Goal: Task Accomplishment & Management: Use online tool/utility

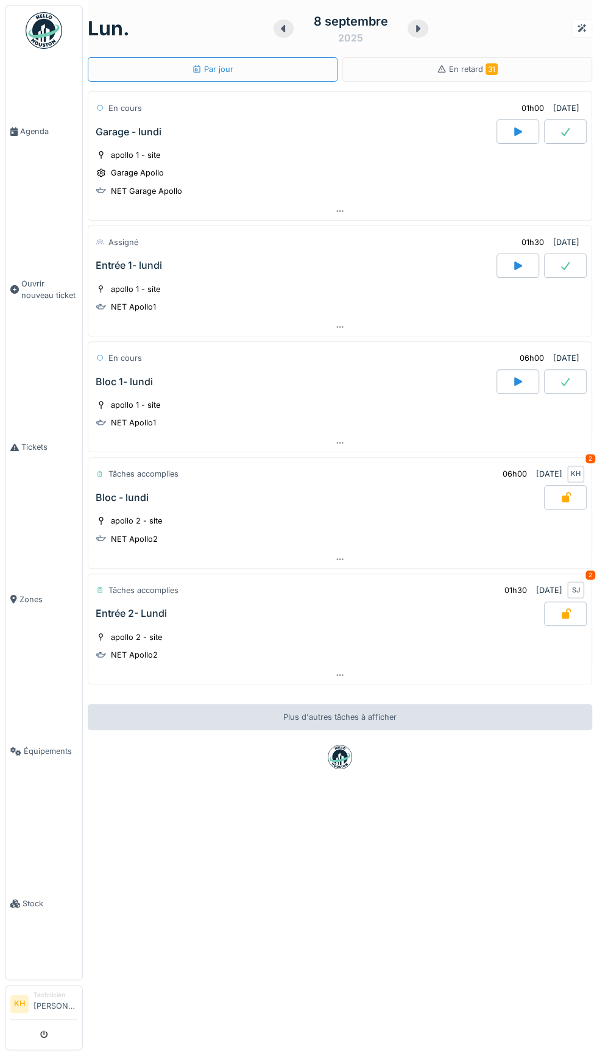
click at [517, 130] on icon at bounding box center [518, 131] width 8 height 9
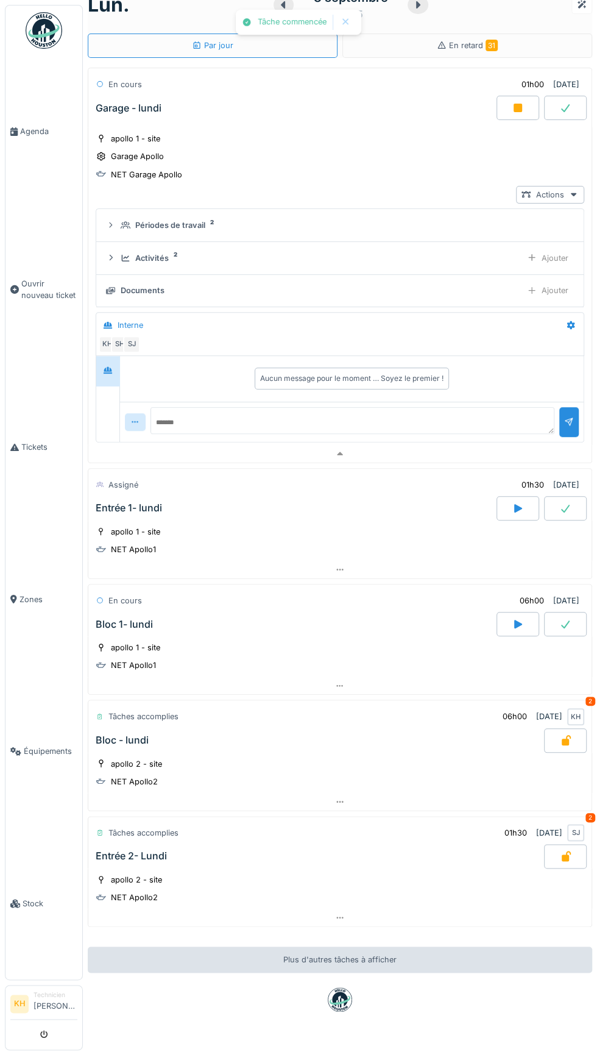
scroll to position [31, 0]
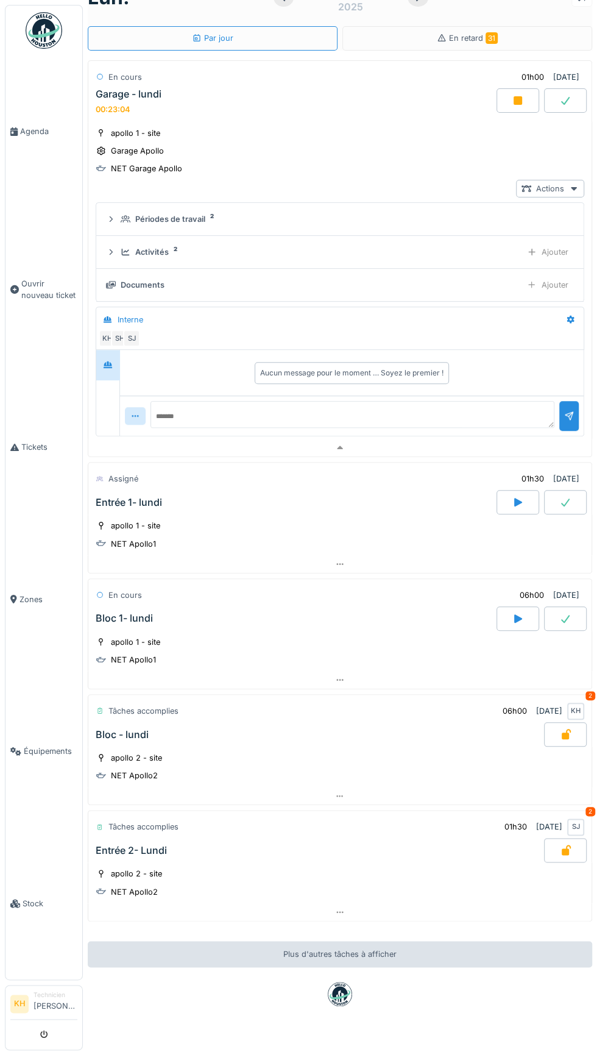
click at [508, 107] on div at bounding box center [518, 100] width 43 height 24
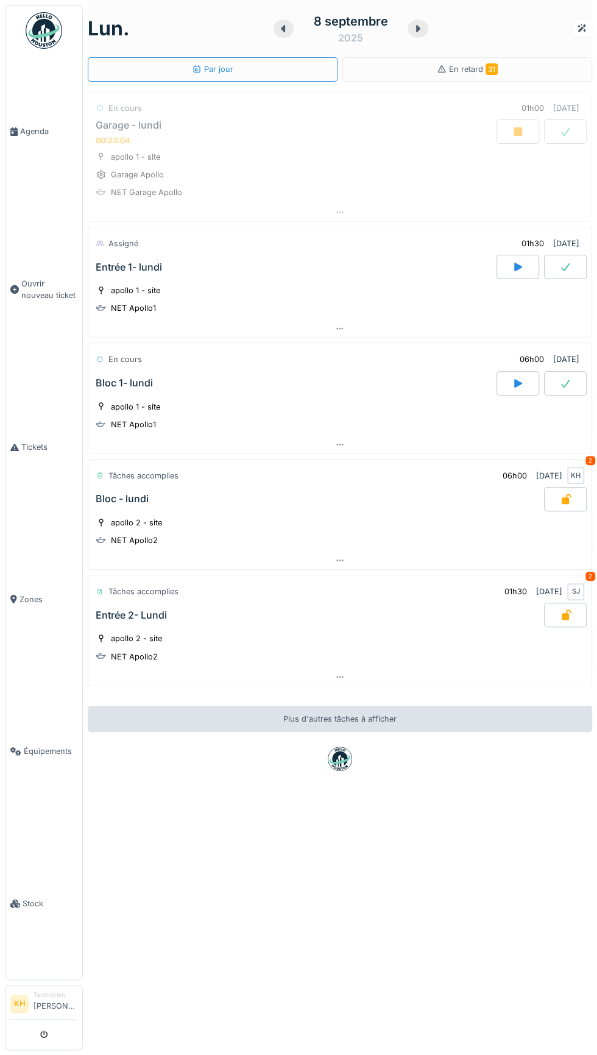
scroll to position [0, 0]
click at [579, 130] on div at bounding box center [565, 131] width 43 height 24
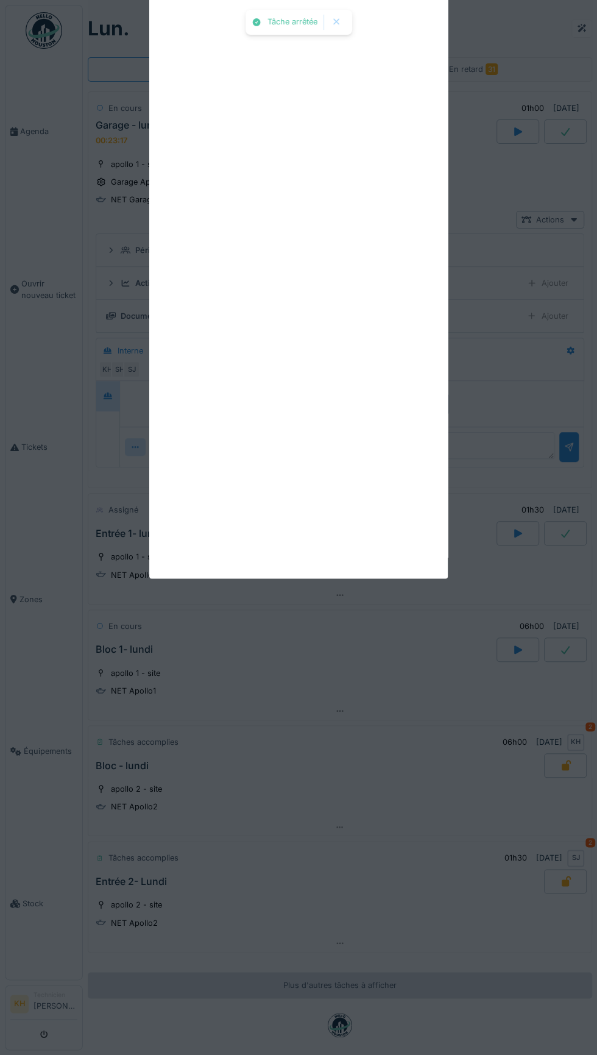
scroll to position [26, 0]
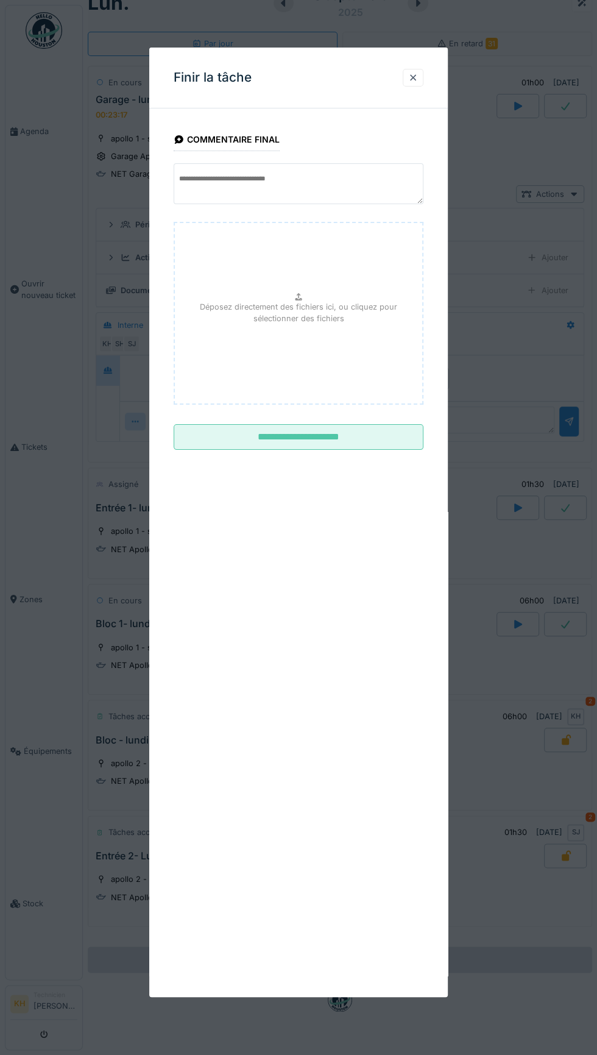
click at [373, 433] on input "**********" at bounding box center [299, 437] width 250 height 26
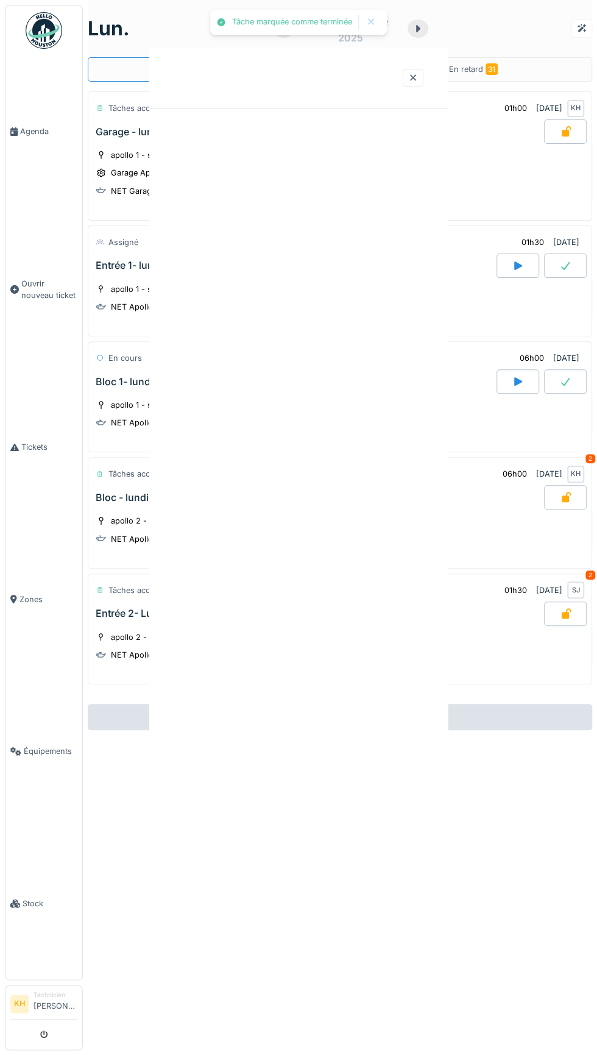
scroll to position [0, 0]
